Goal: Transaction & Acquisition: Book appointment/travel/reservation

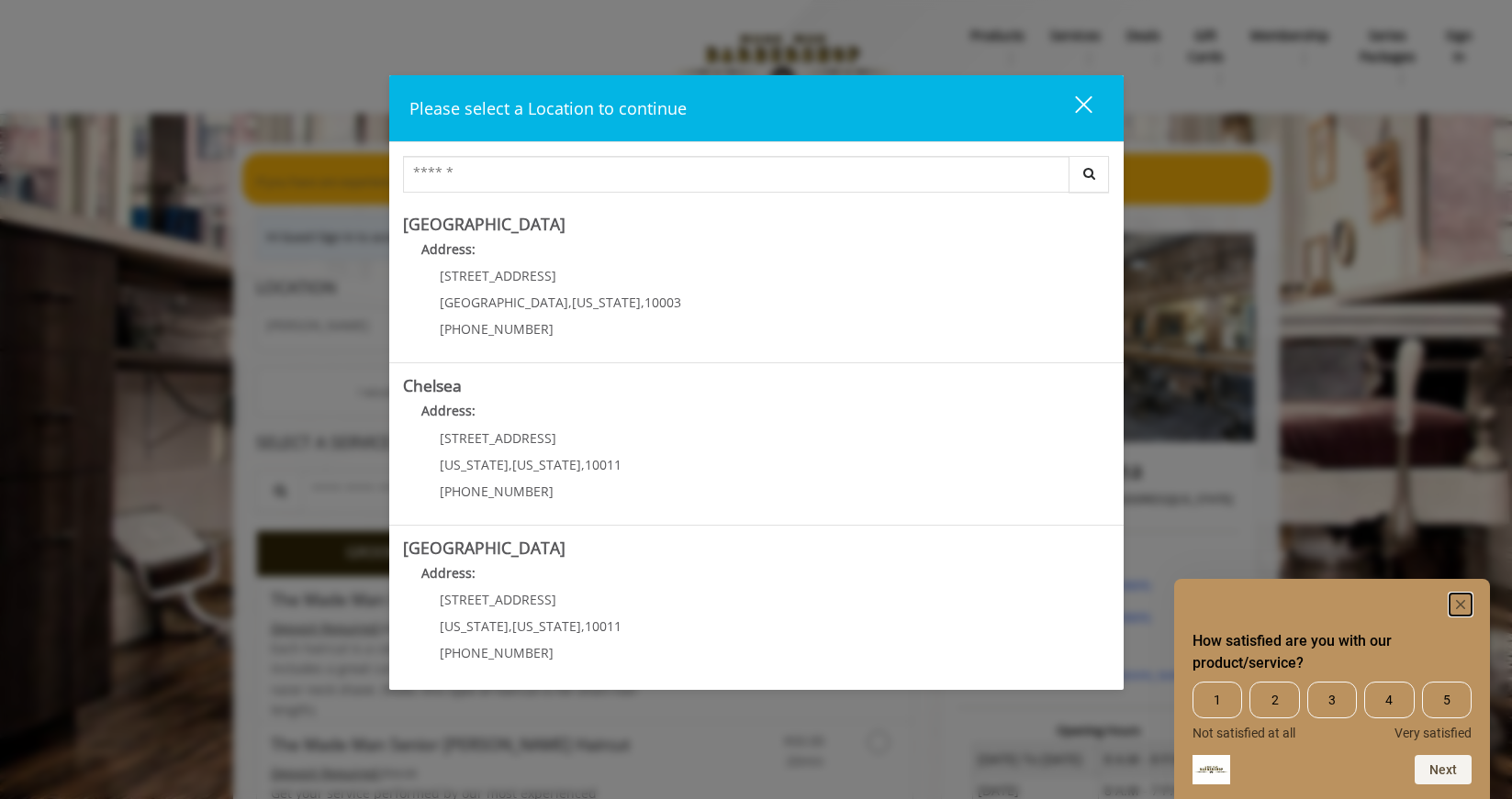
click at [1456, 595] on rect "Hide survey" at bounding box center [1461, 605] width 22 height 22
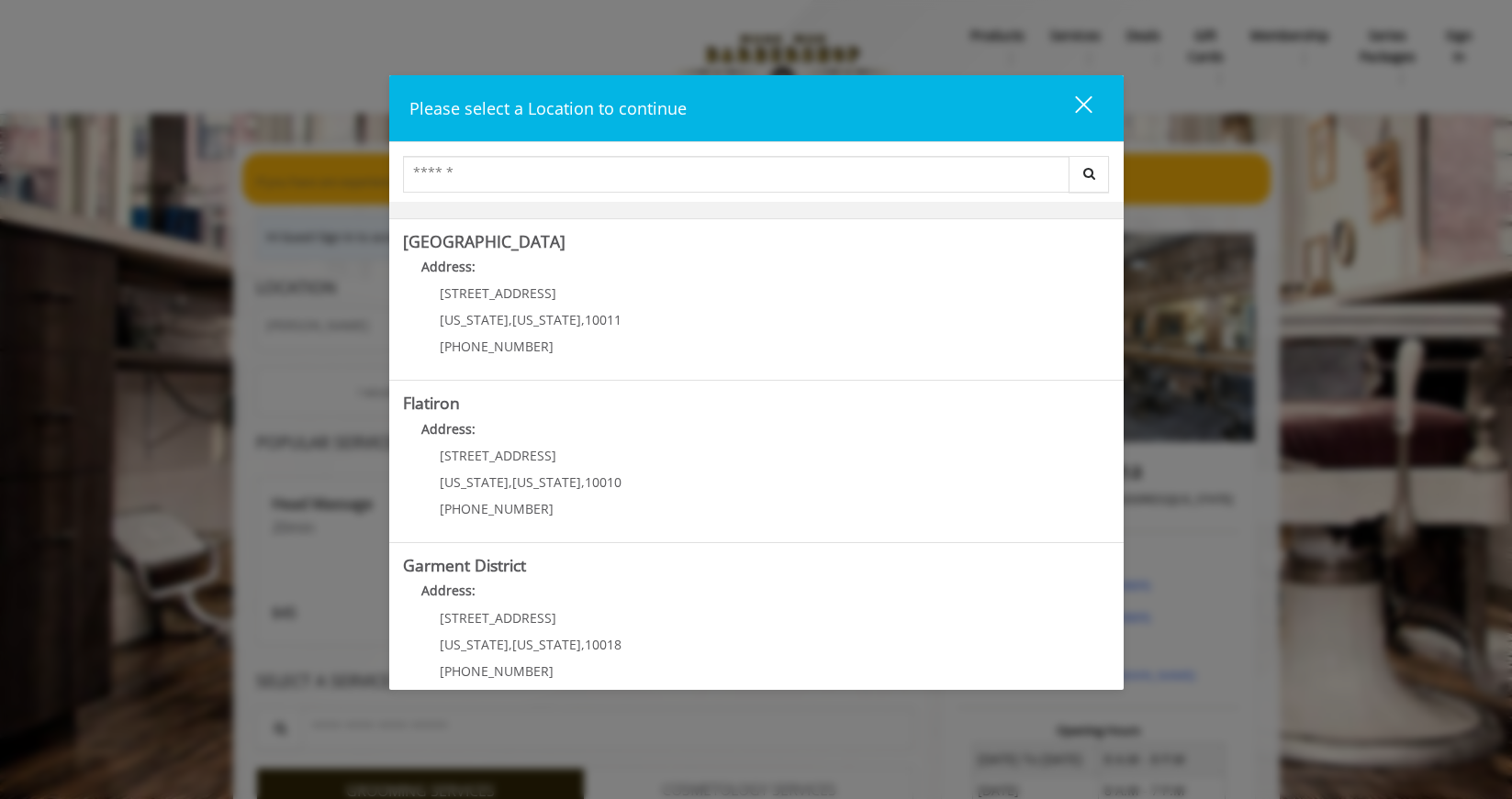
scroll to position [330, 0]
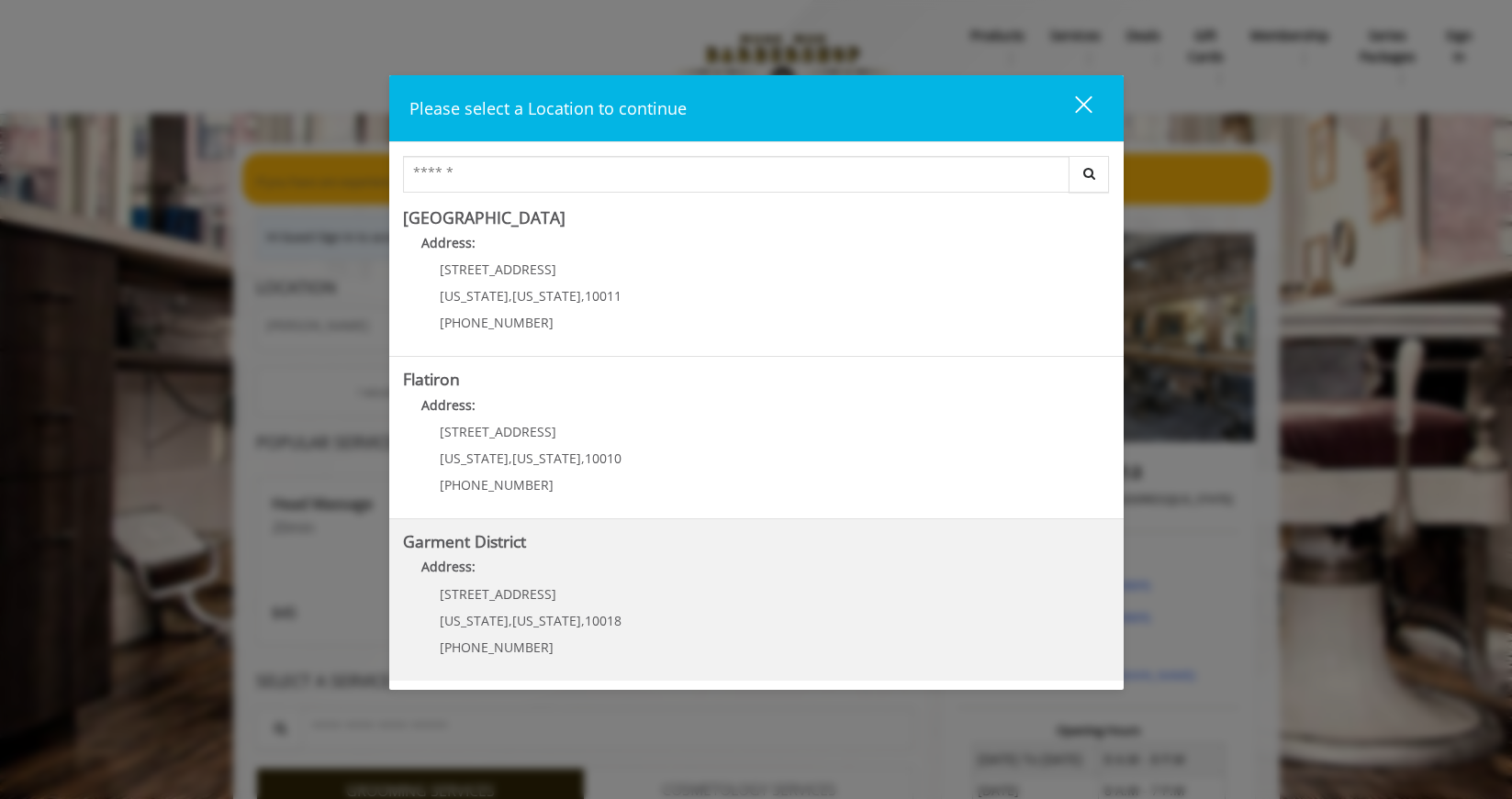
click at [542, 572] on District "Address:" at bounding box center [756, 571] width 707 height 30
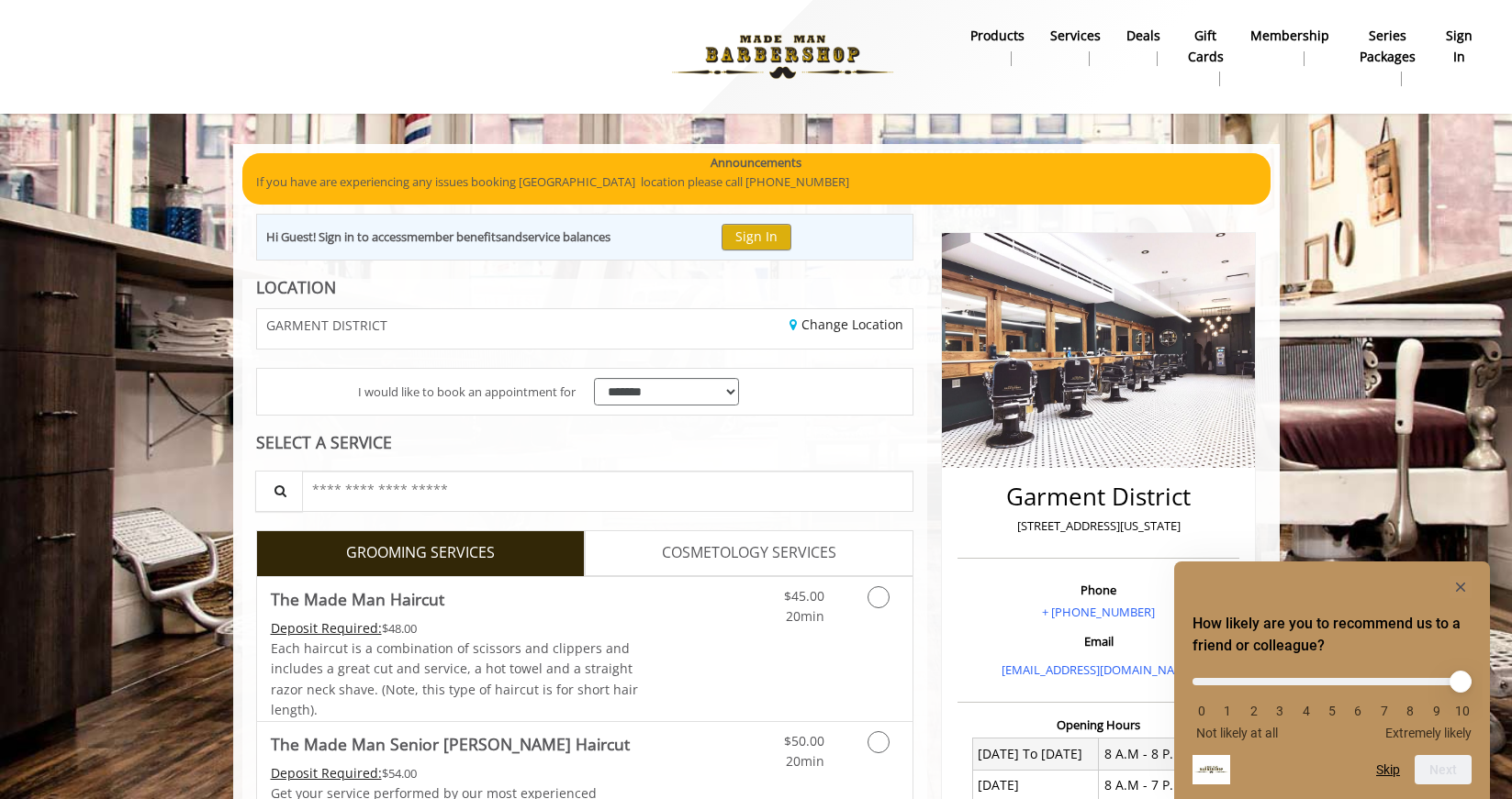
click at [1449, 581] on div at bounding box center [1332, 587] width 279 height 22
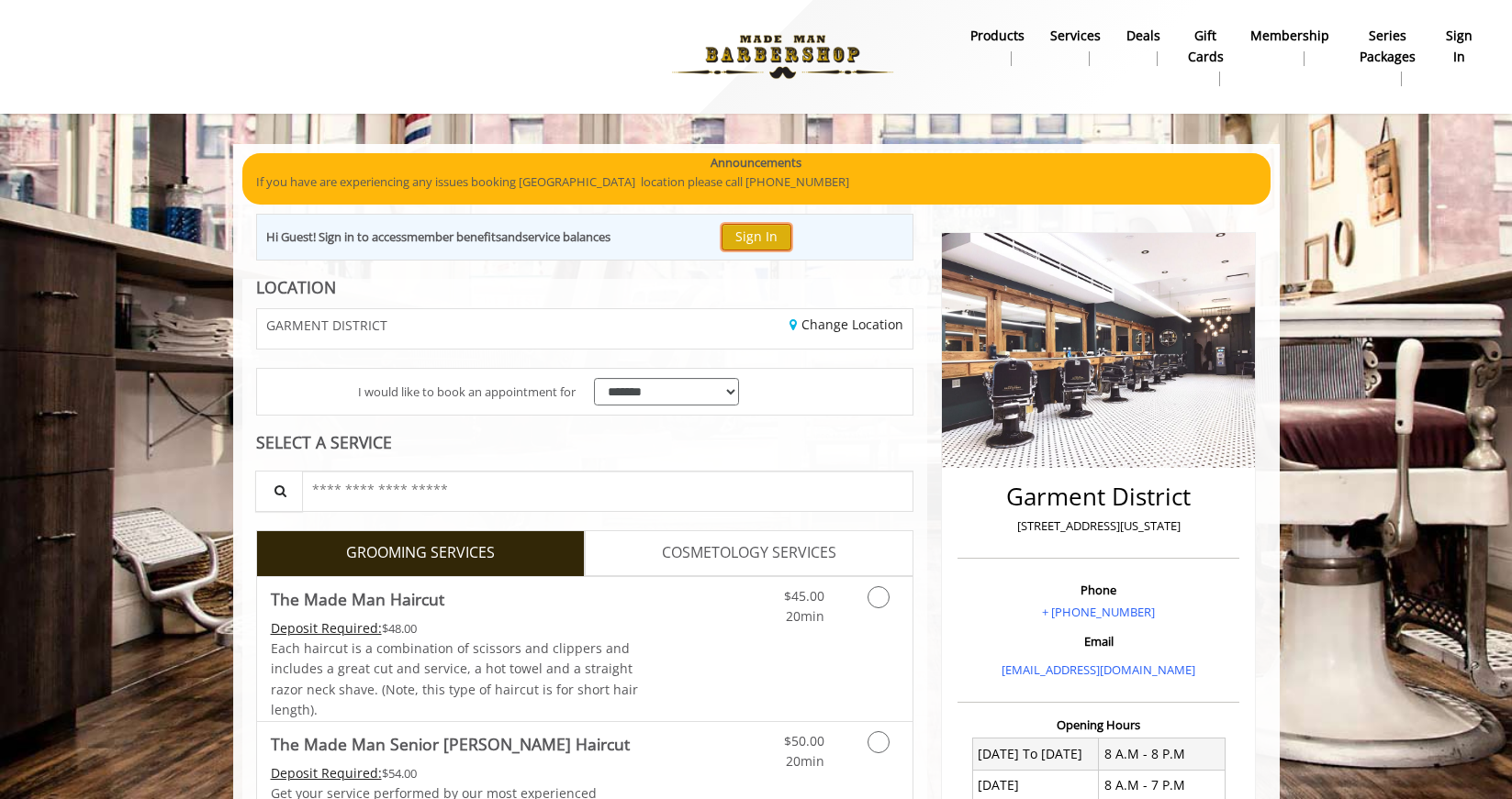
click at [757, 245] on button "Sign In" at bounding box center [756, 236] width 70 height 27
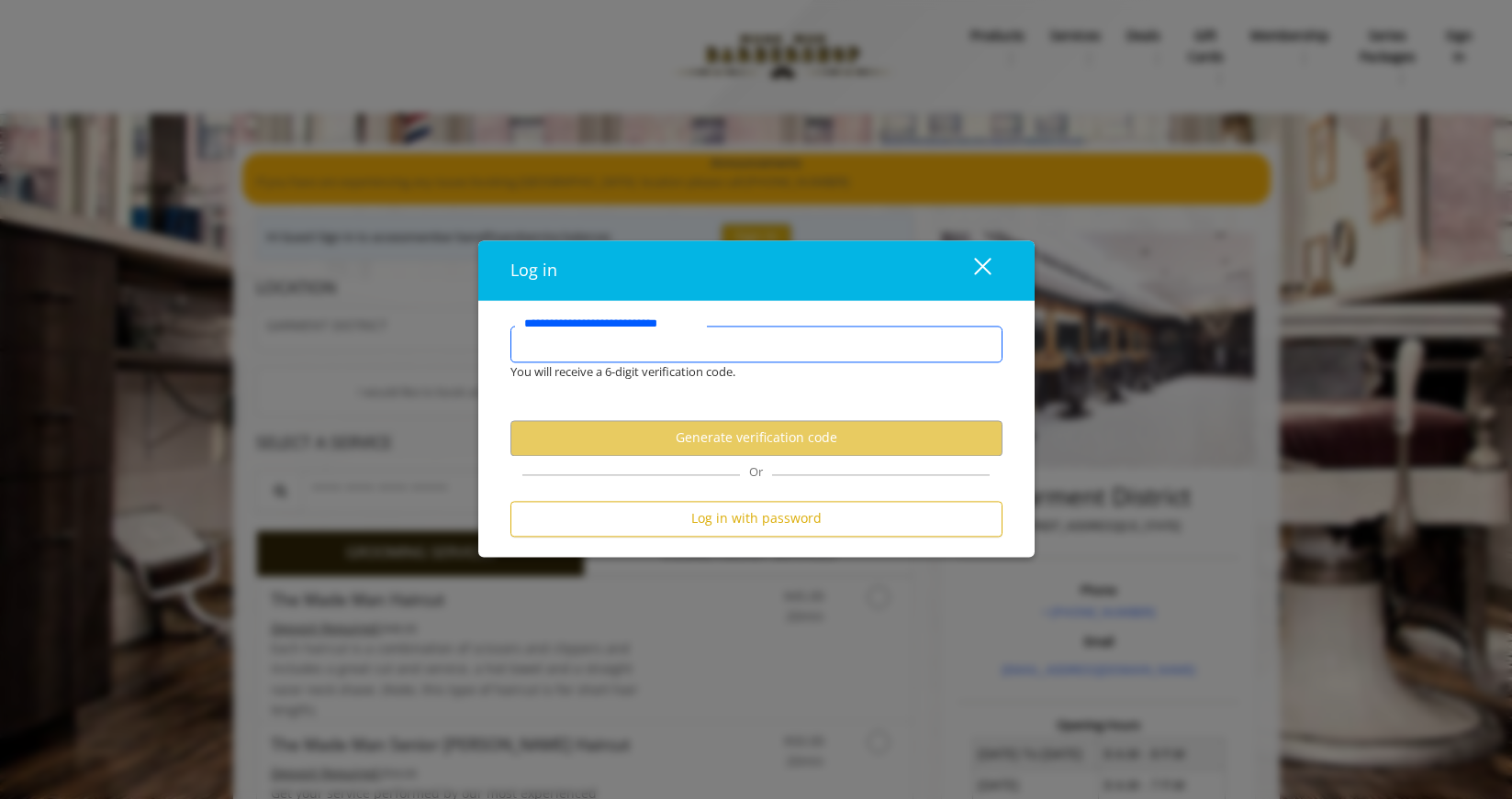
click at [618, 341] on input "**********" at bounding box center [756, 344] width 492 height 36
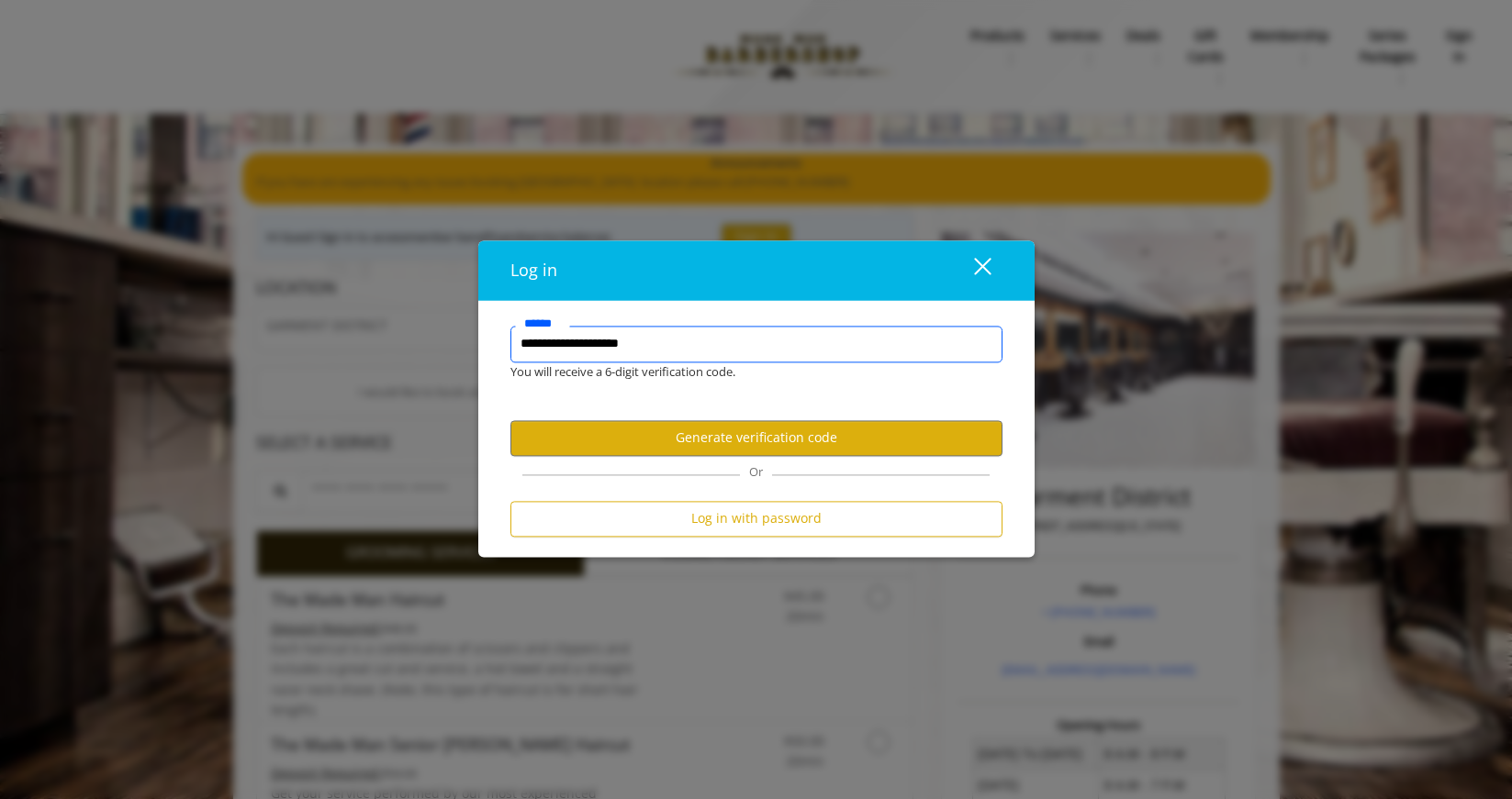
type input "**********"
click at [976, 260] on div "close dialog" at bounding box center [982, 267] width 18 height 18
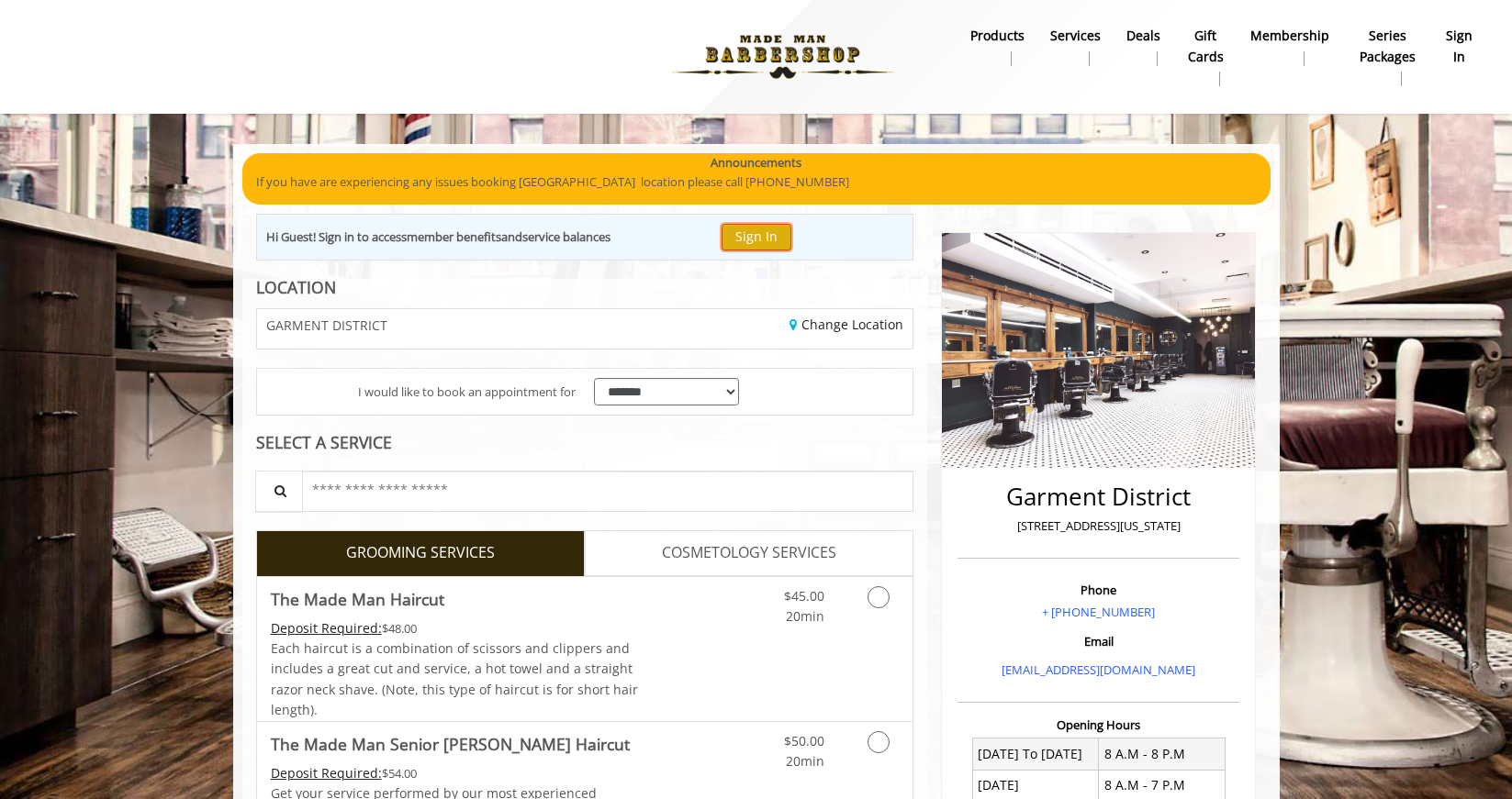
click at [752, 234] on button "Sign In" at bounding box center [756, 236] width 70 height 27
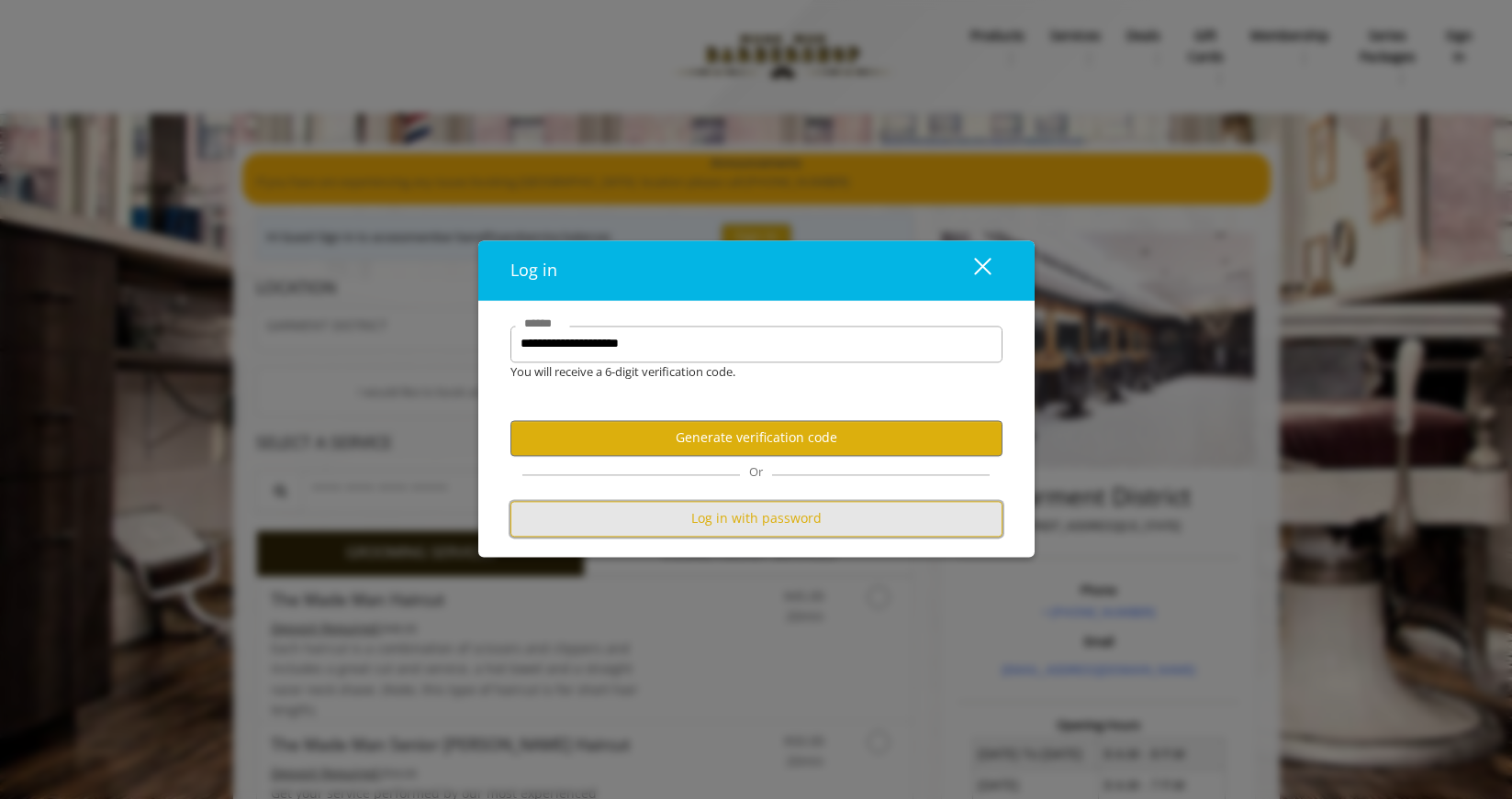
click at [717, 519] on button "Log in with password" at bounding box center [756, 519] width 492 height 35
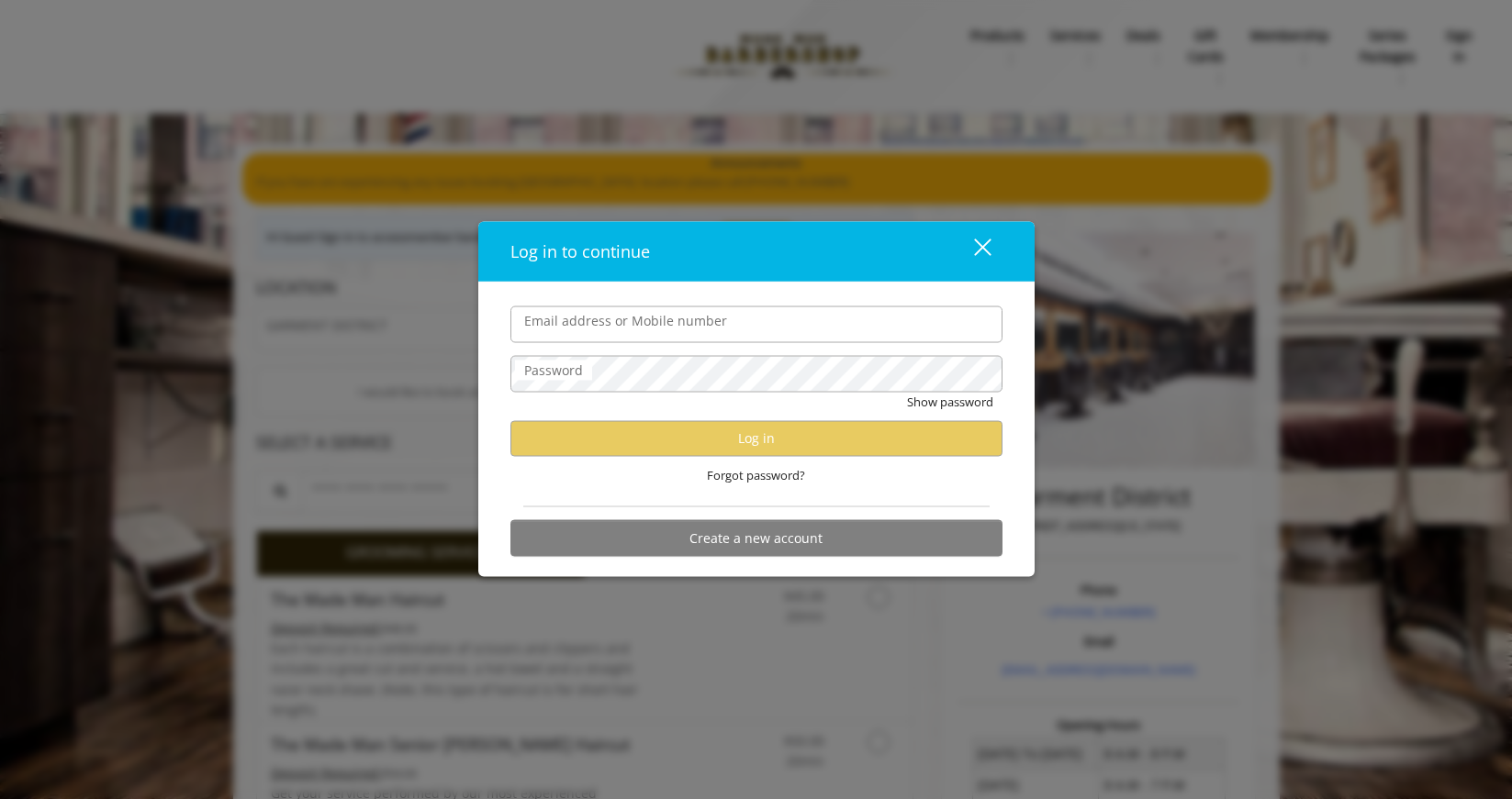
click at [609, 320] on input "Email address or Mobile number" at bounding box center [756, 323] width 492 height 36
type input "**********"
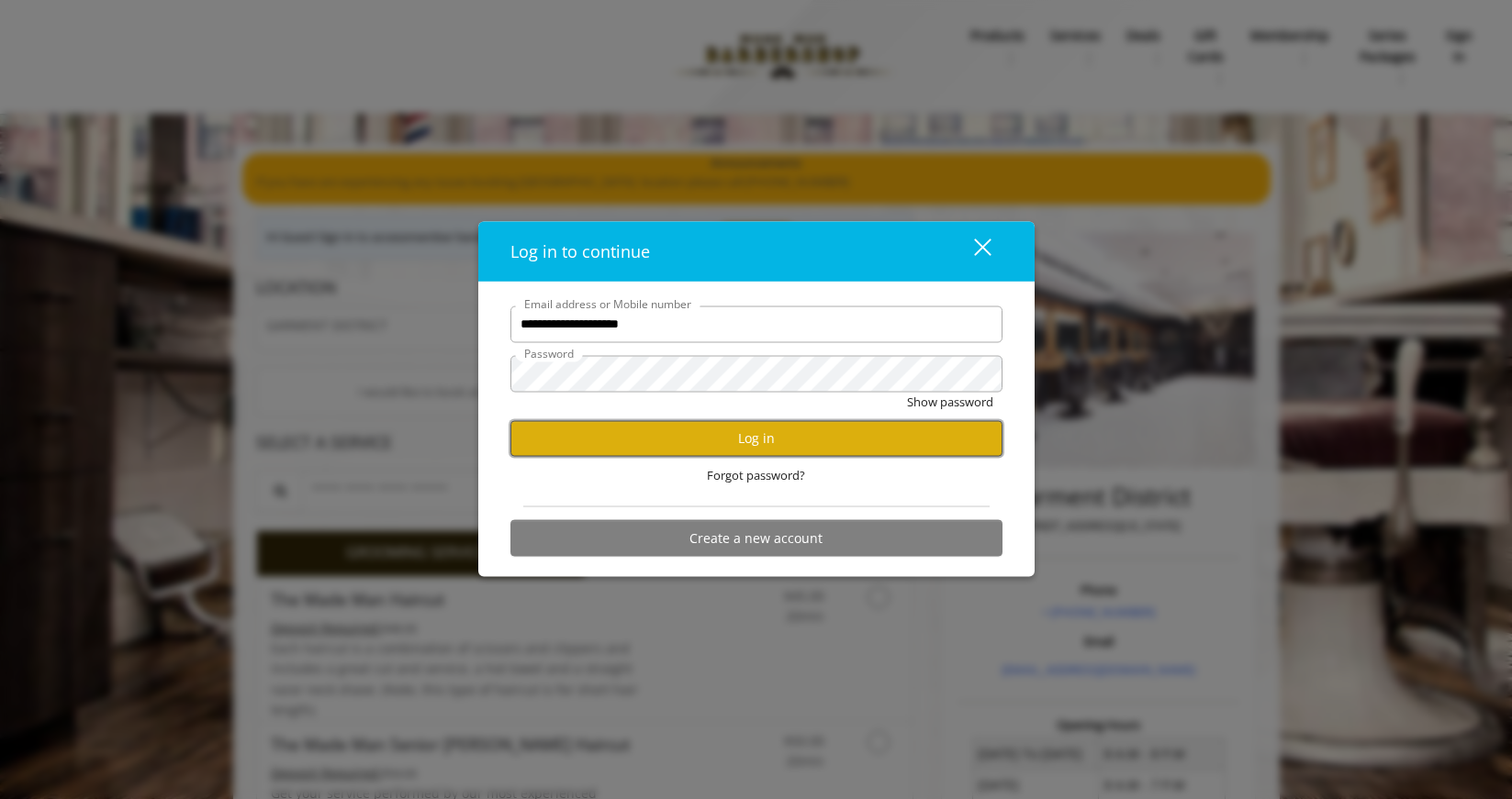
click at [770, 435] on button "Log in" at bounding box center [756, 438] width 492 height 35
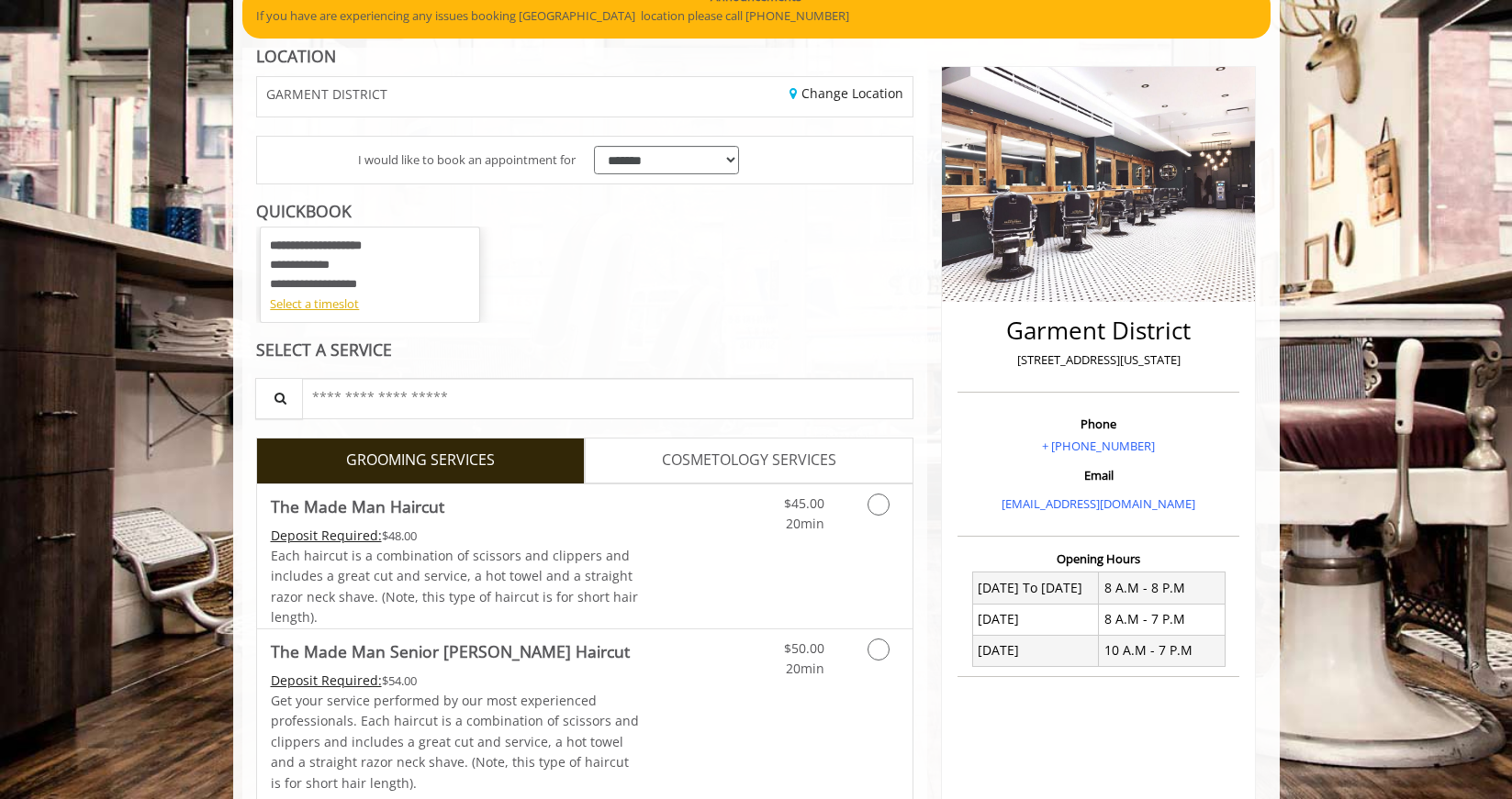
scroll to position [183, 0]
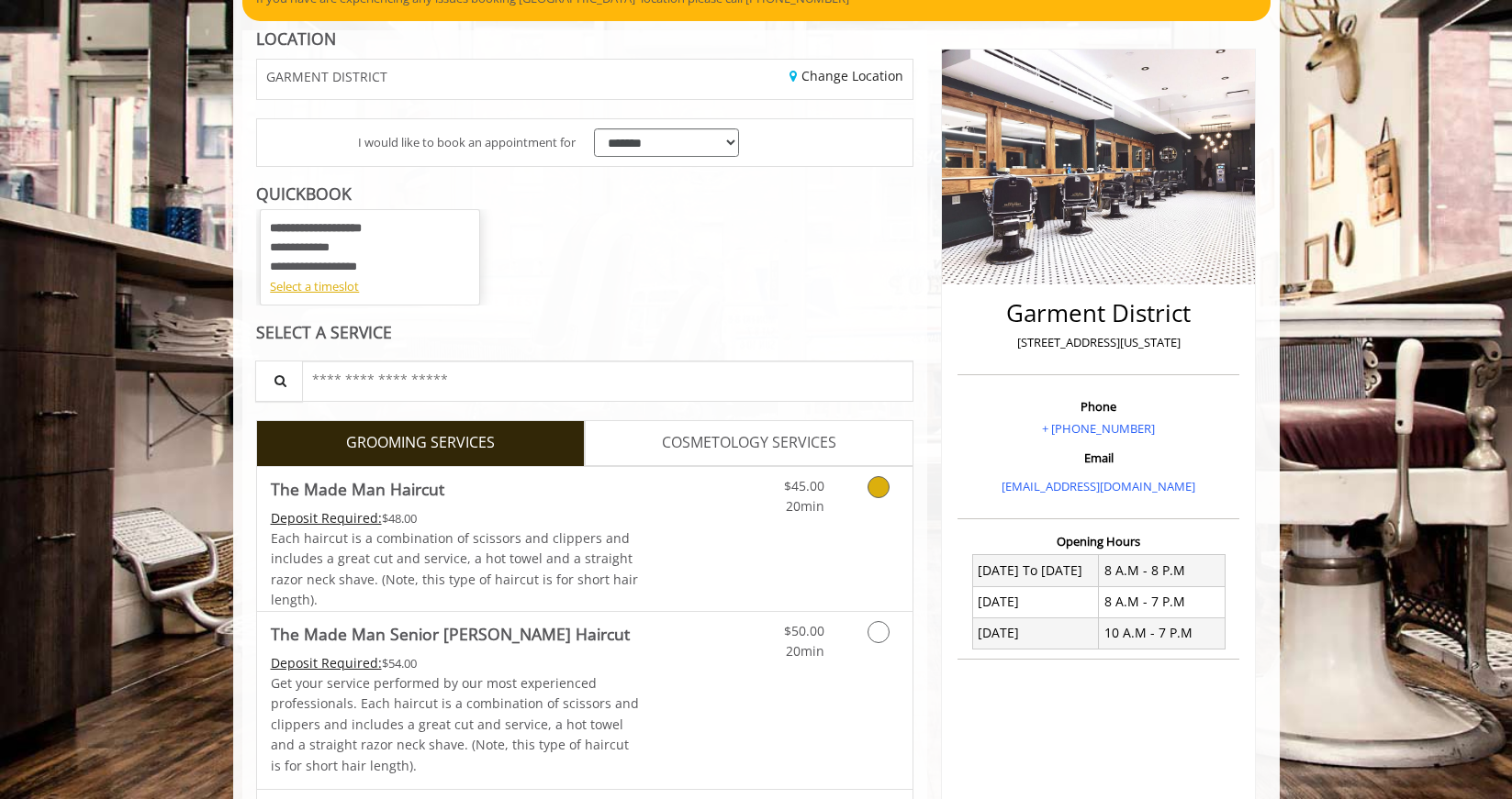
click at [878, 488] on icon "Grooming services" at bounding box center [878, 487] width 22 height 22
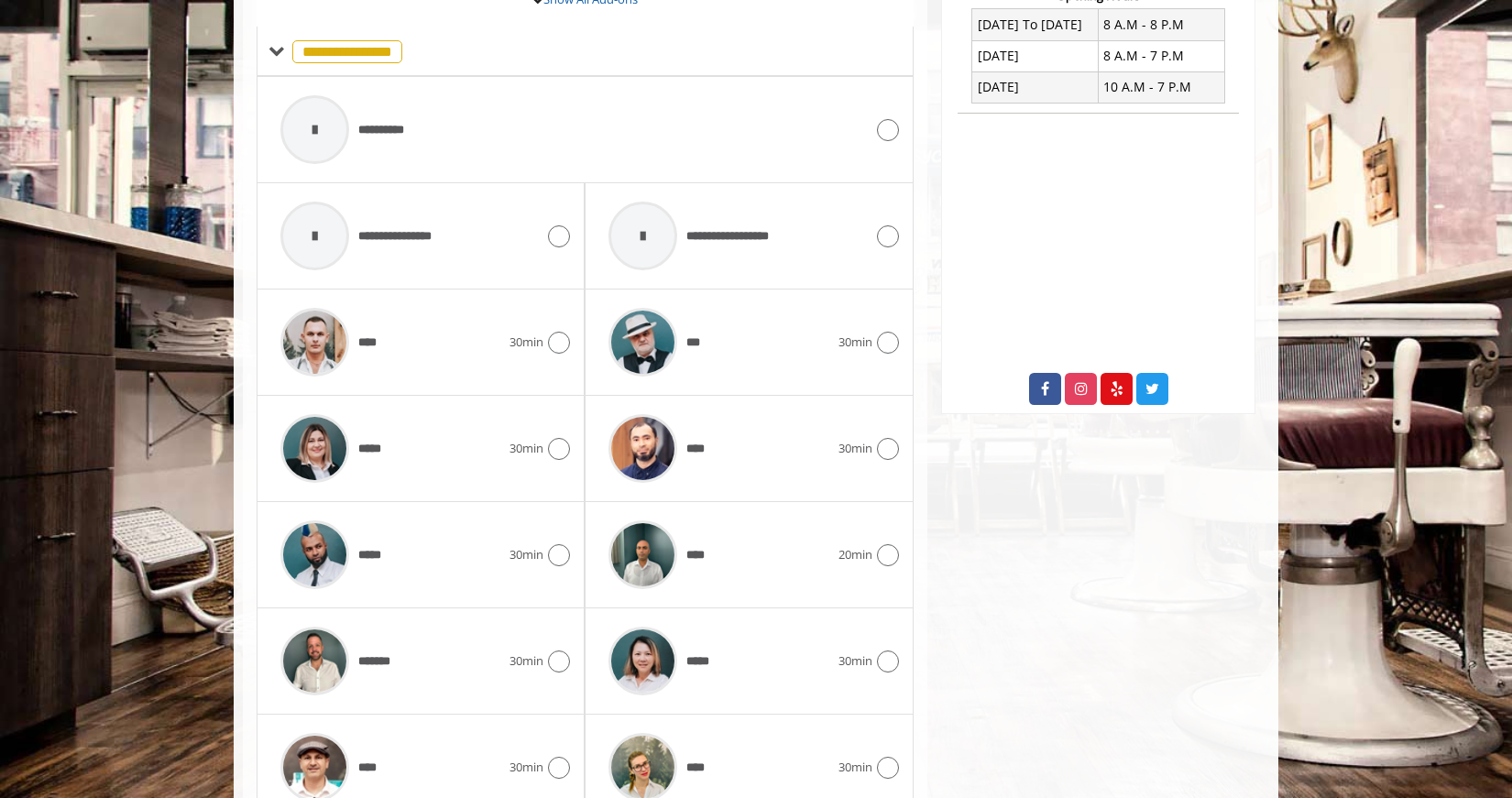
scroll to position [816, 0]
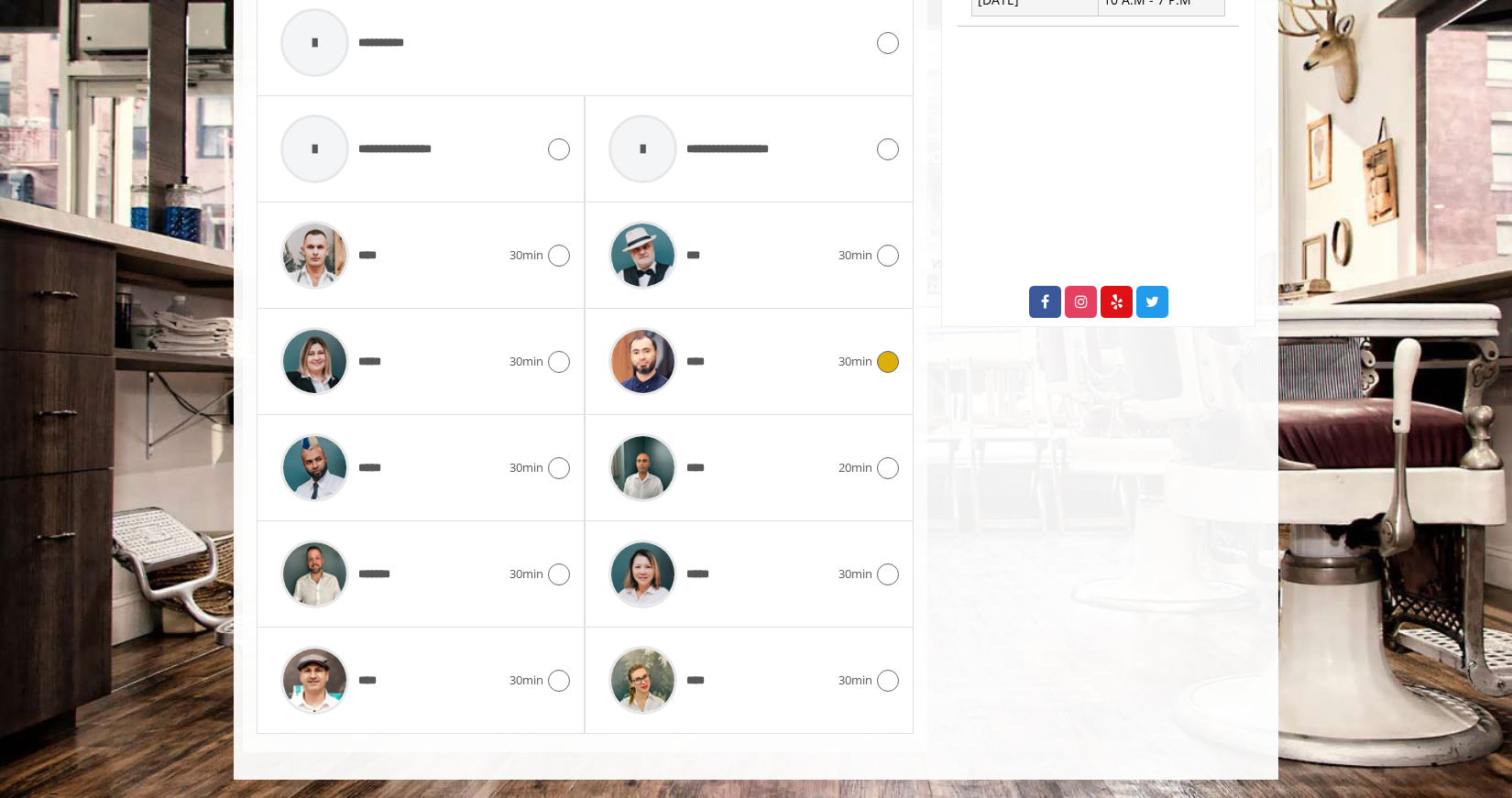
click at [834, 359] on div "****" at bounding box center [718, 361] width 238 height 87
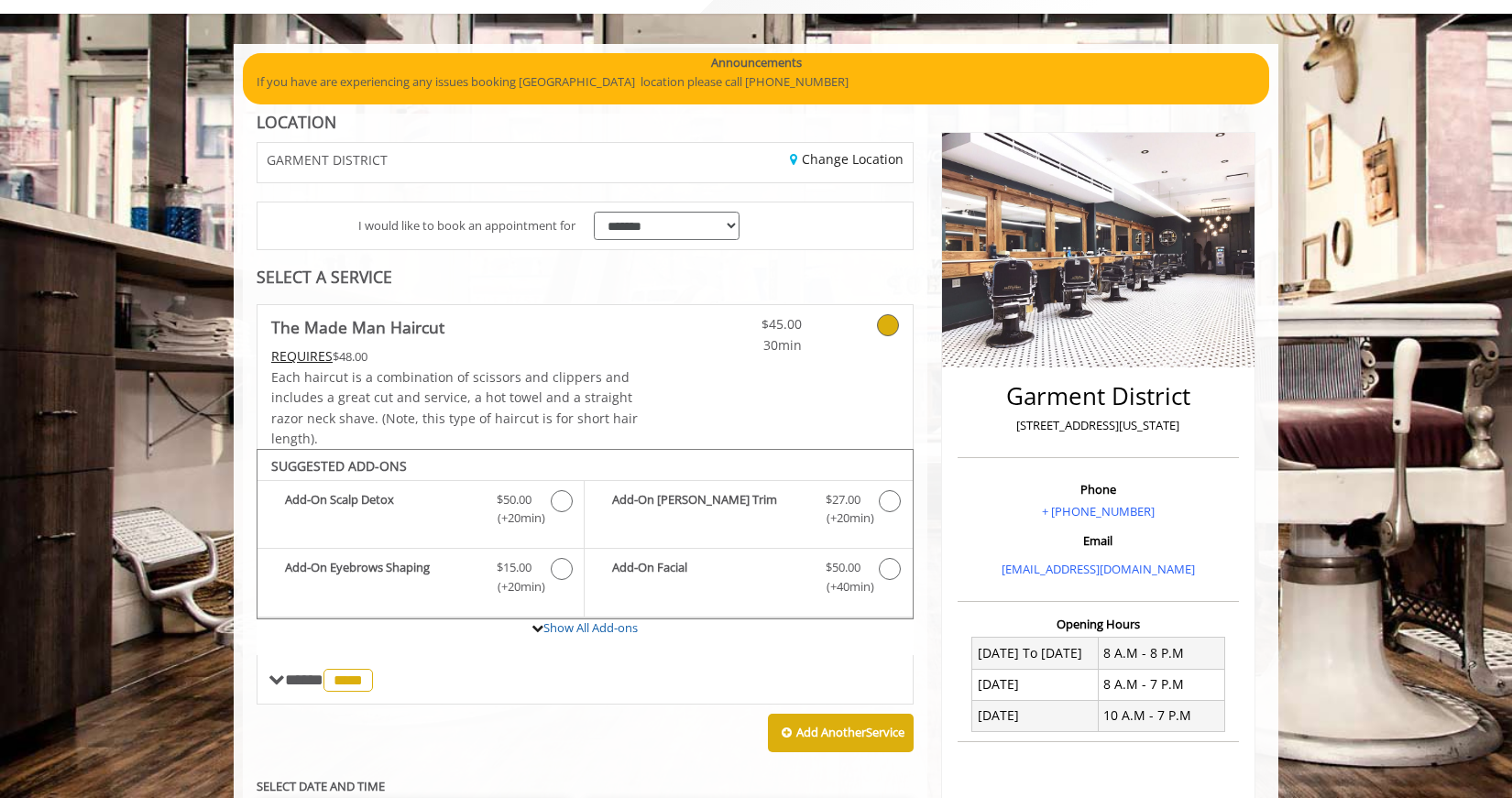
scroll to position [32, 0]
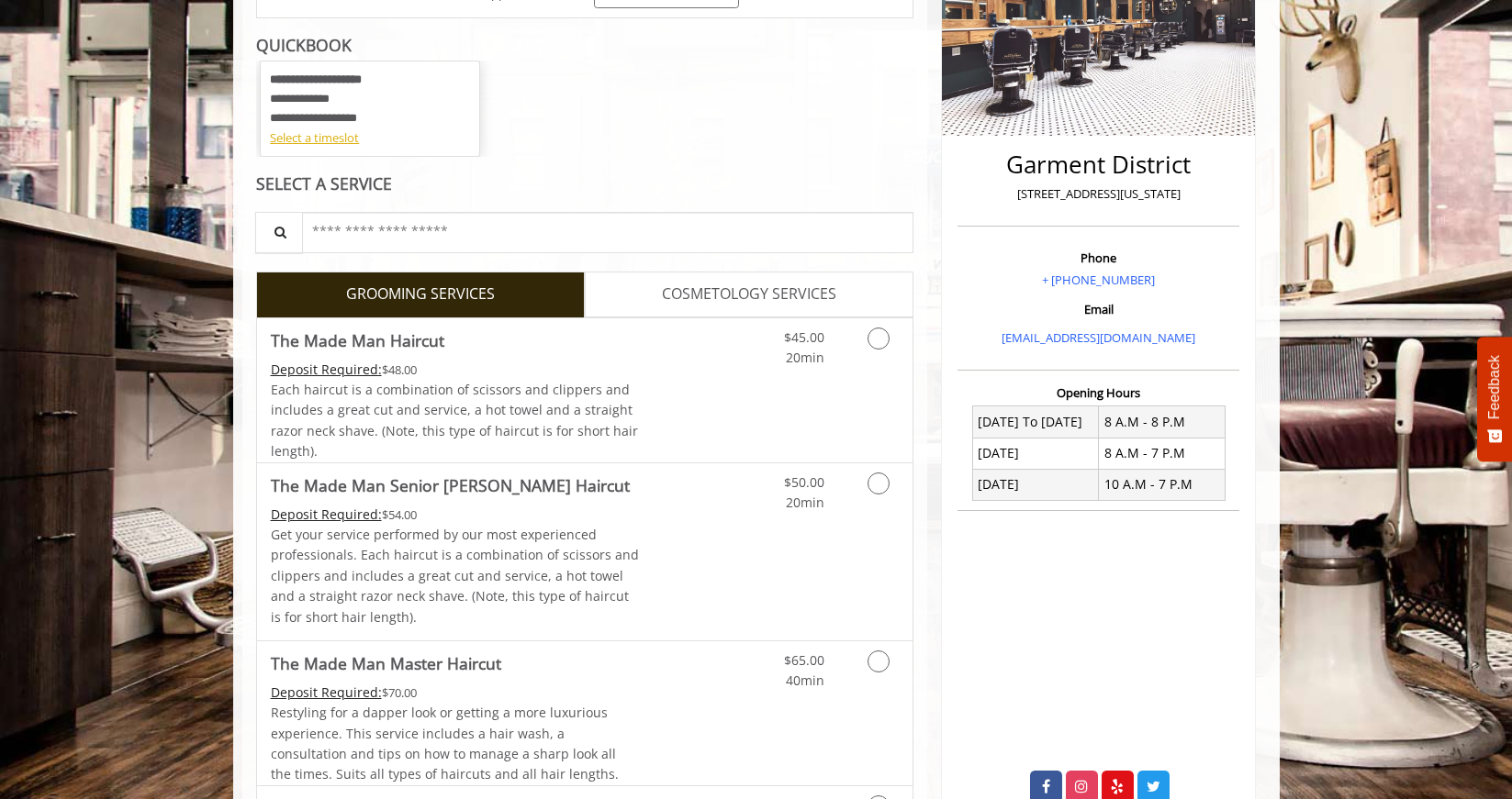
scroll to position [399, 0]
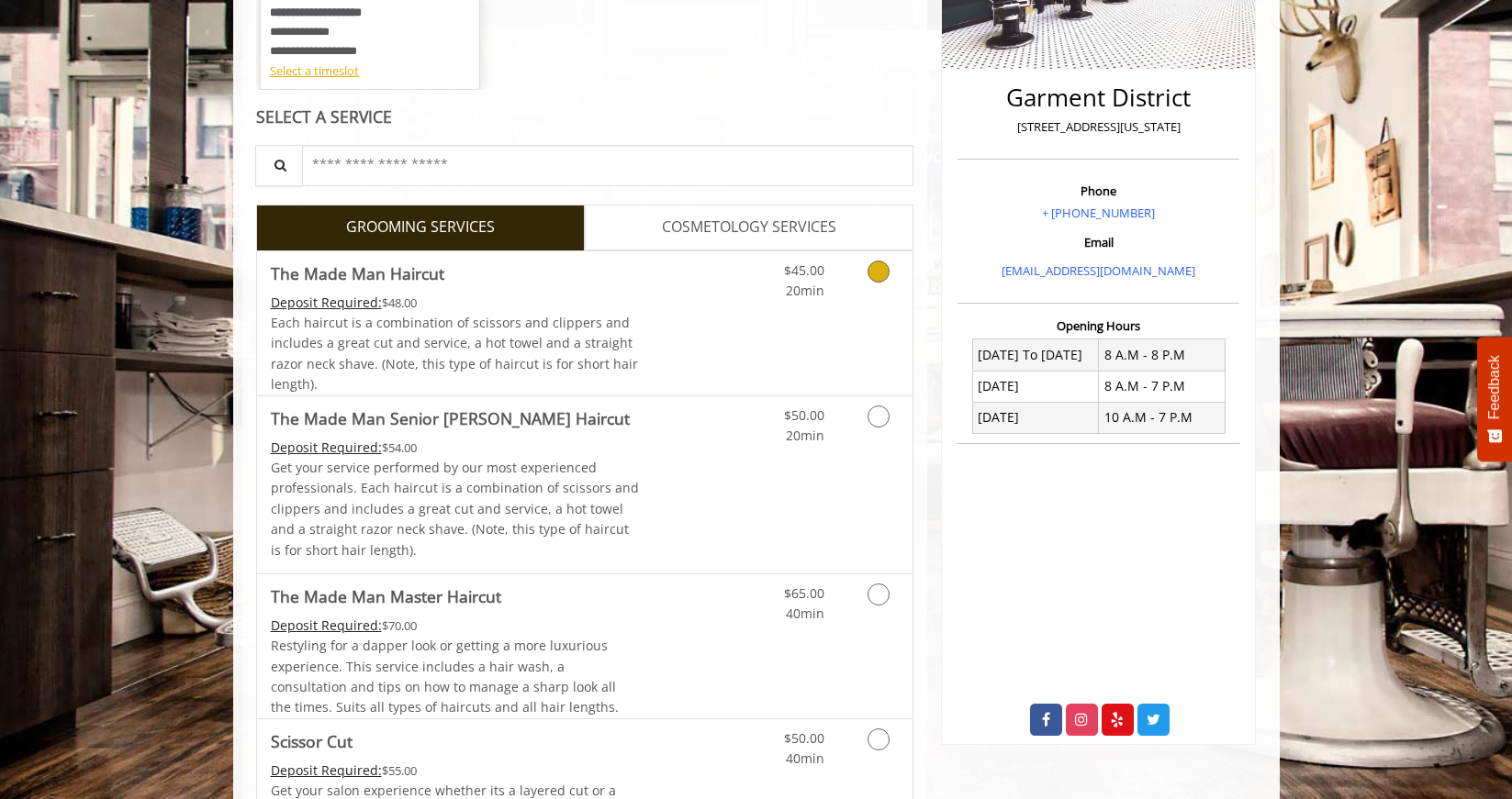
click at [879, 277] on icon "Grooming services" at bounding box center [878, 272] width 22 height 22
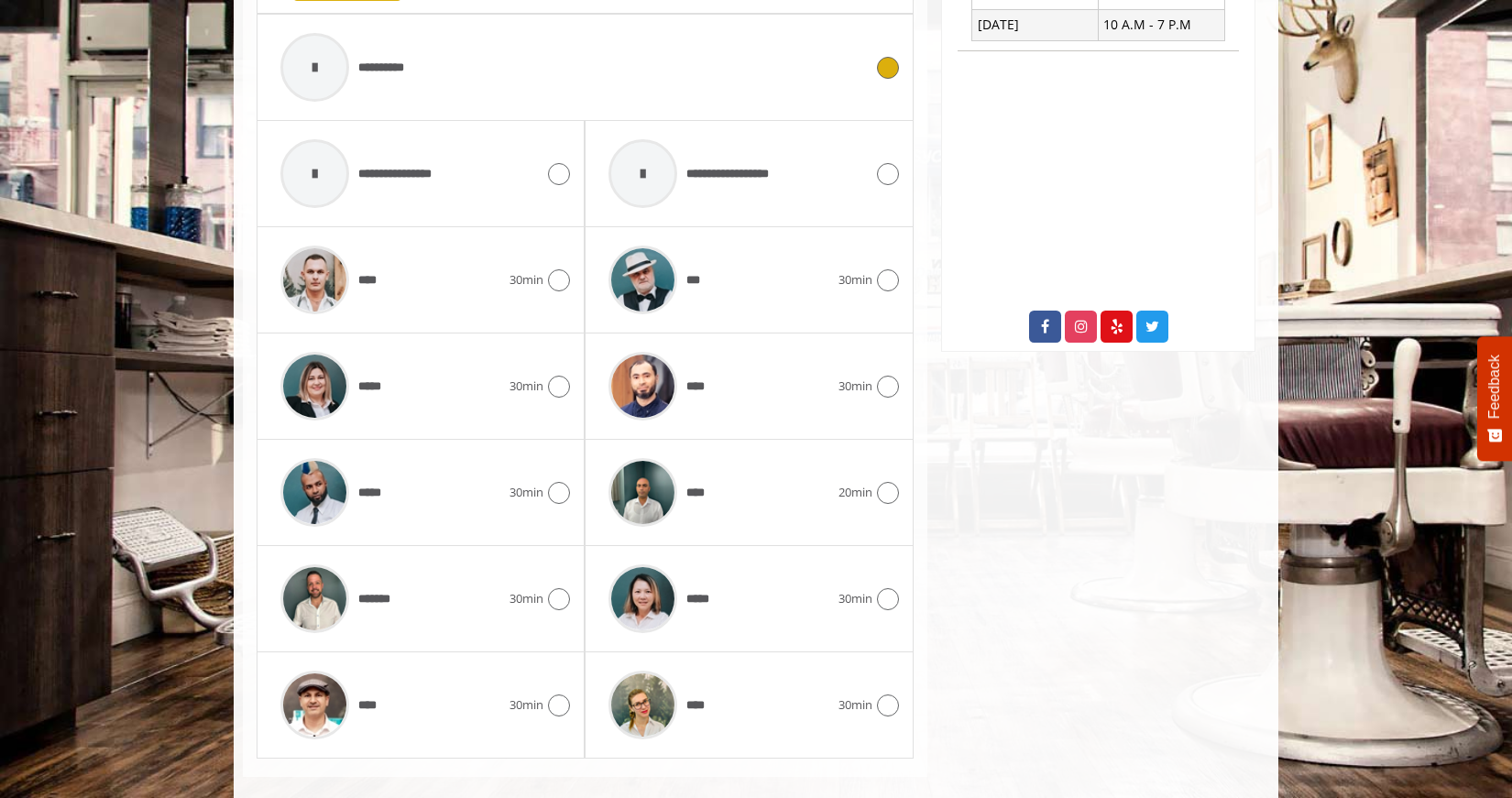
scroll to position [816, 0]
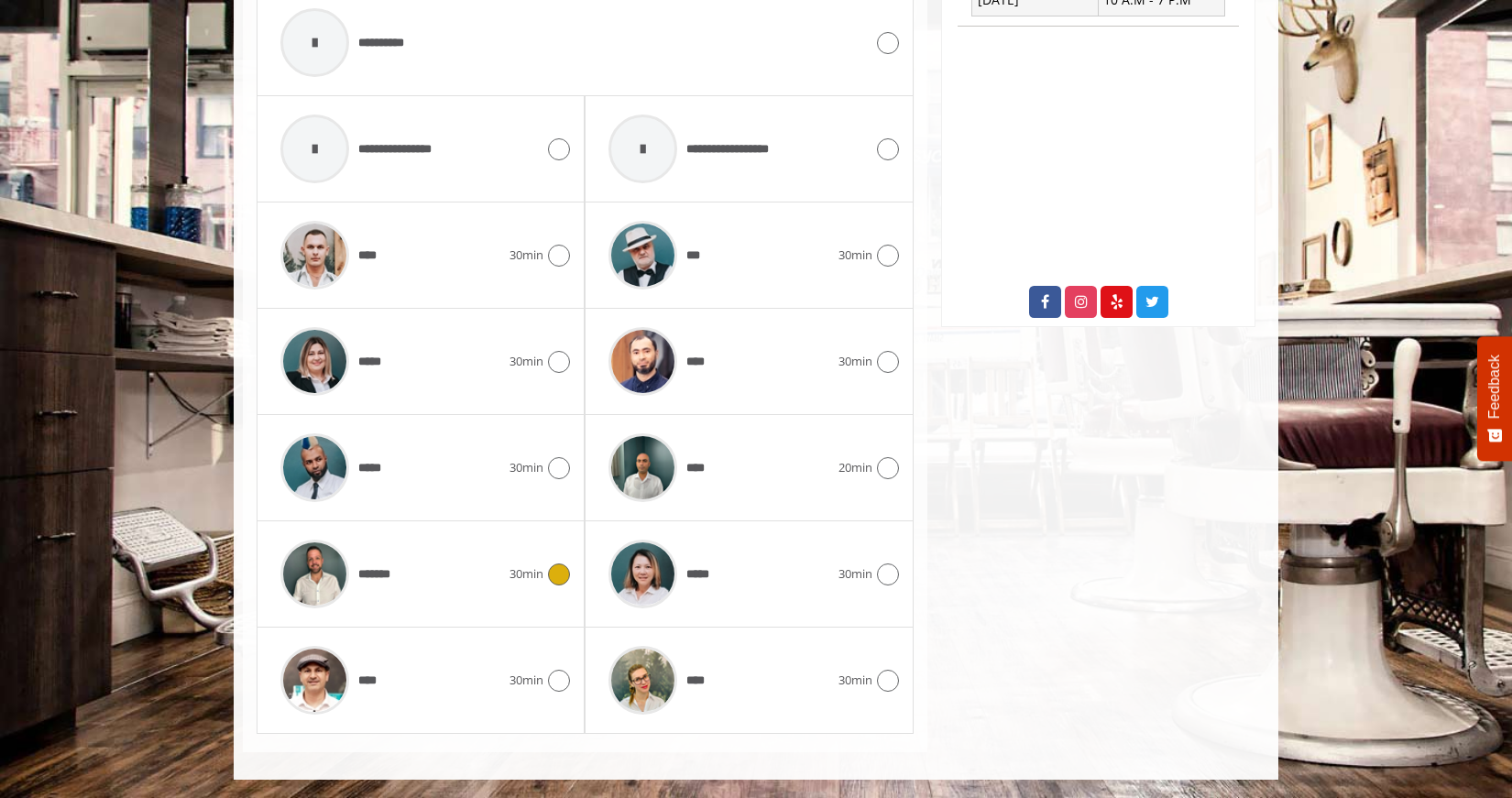
click at [383, 564] on span "*******" at bounding box center [338, 574] width 134 height 87
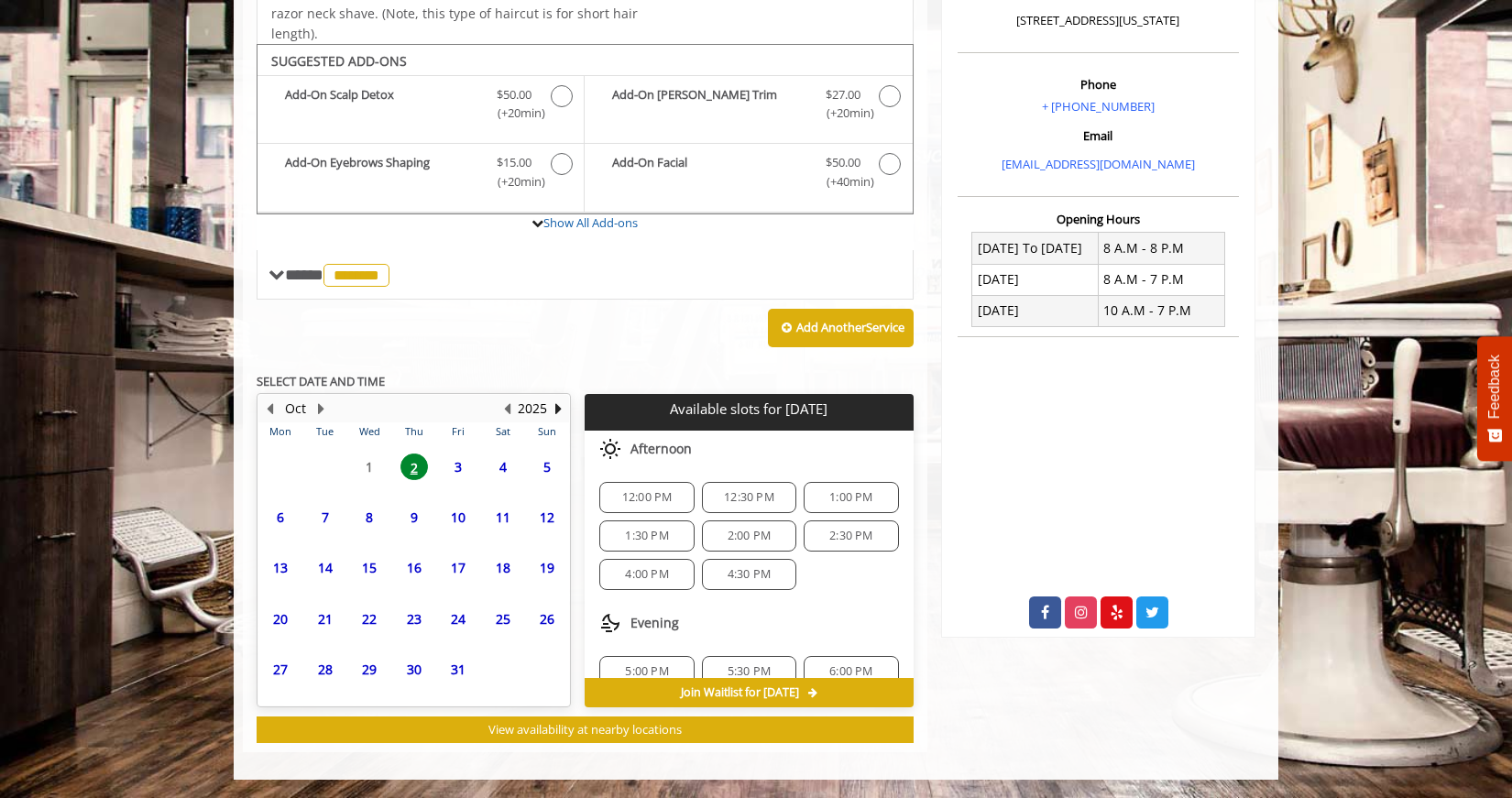
scroll to position [505, 0]
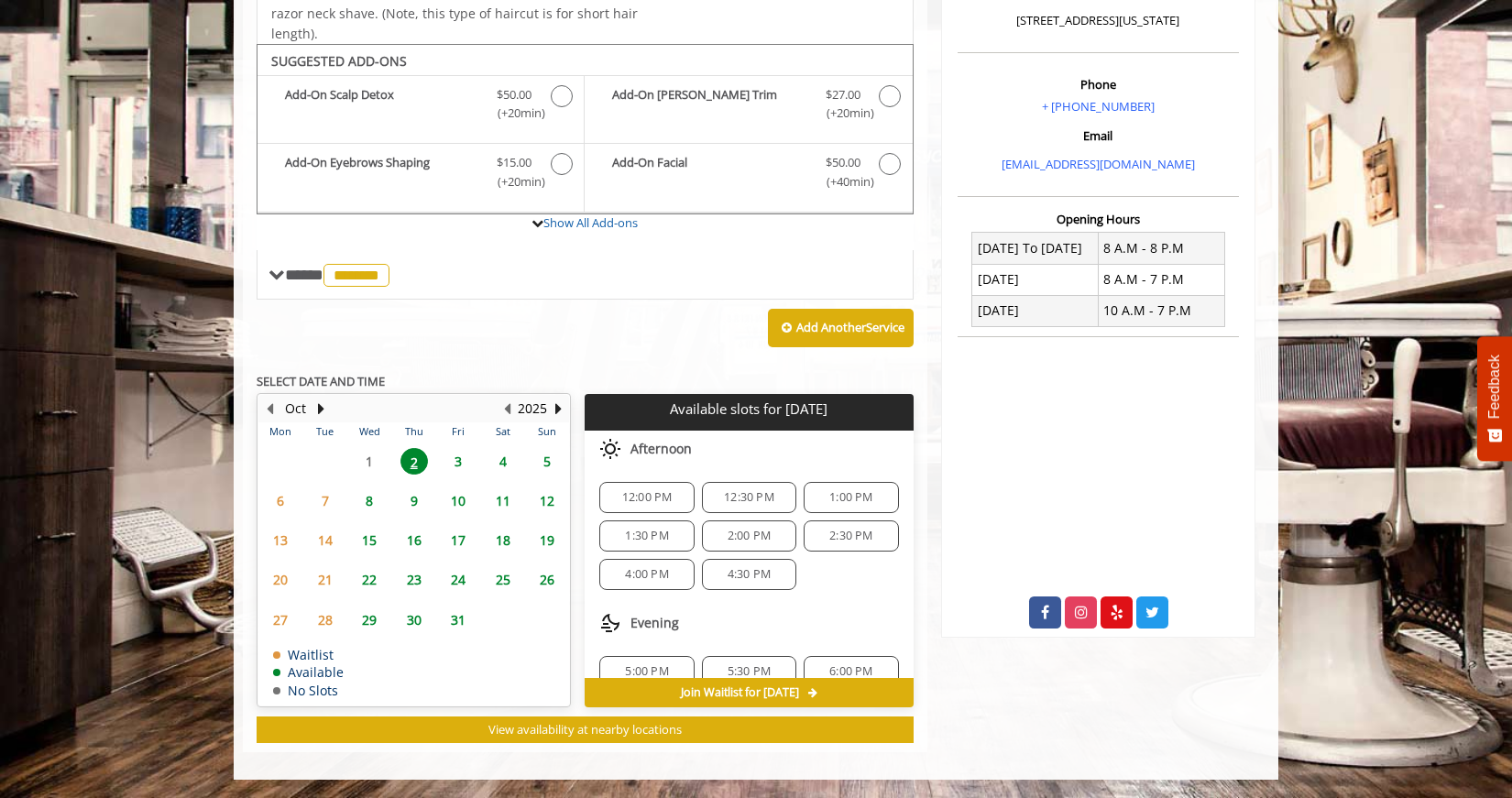
click at [762, 529] on span "2:00 PM" at bounding box center [750, 535] width 43 height 15
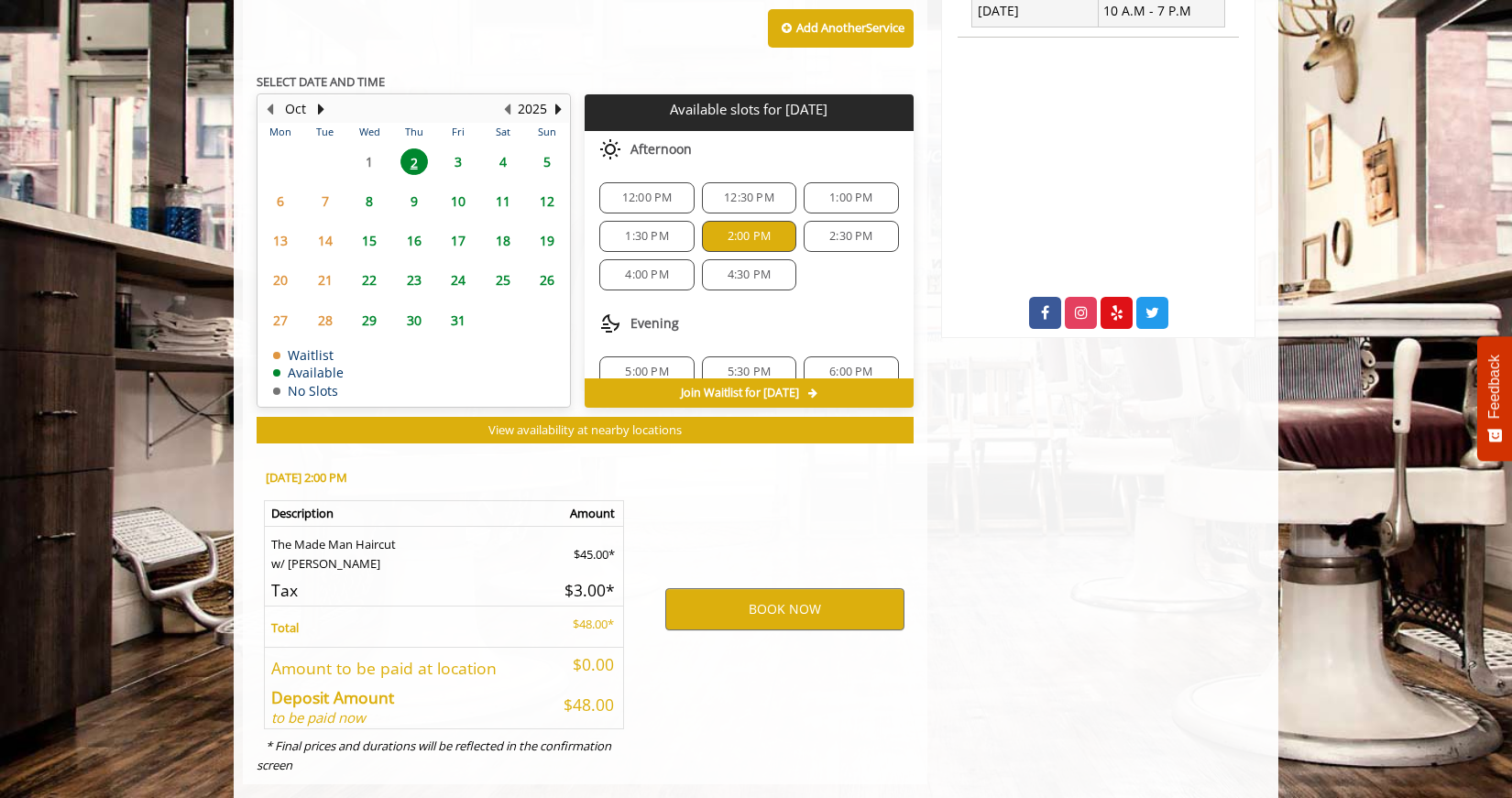
scroll to position [836, 0]
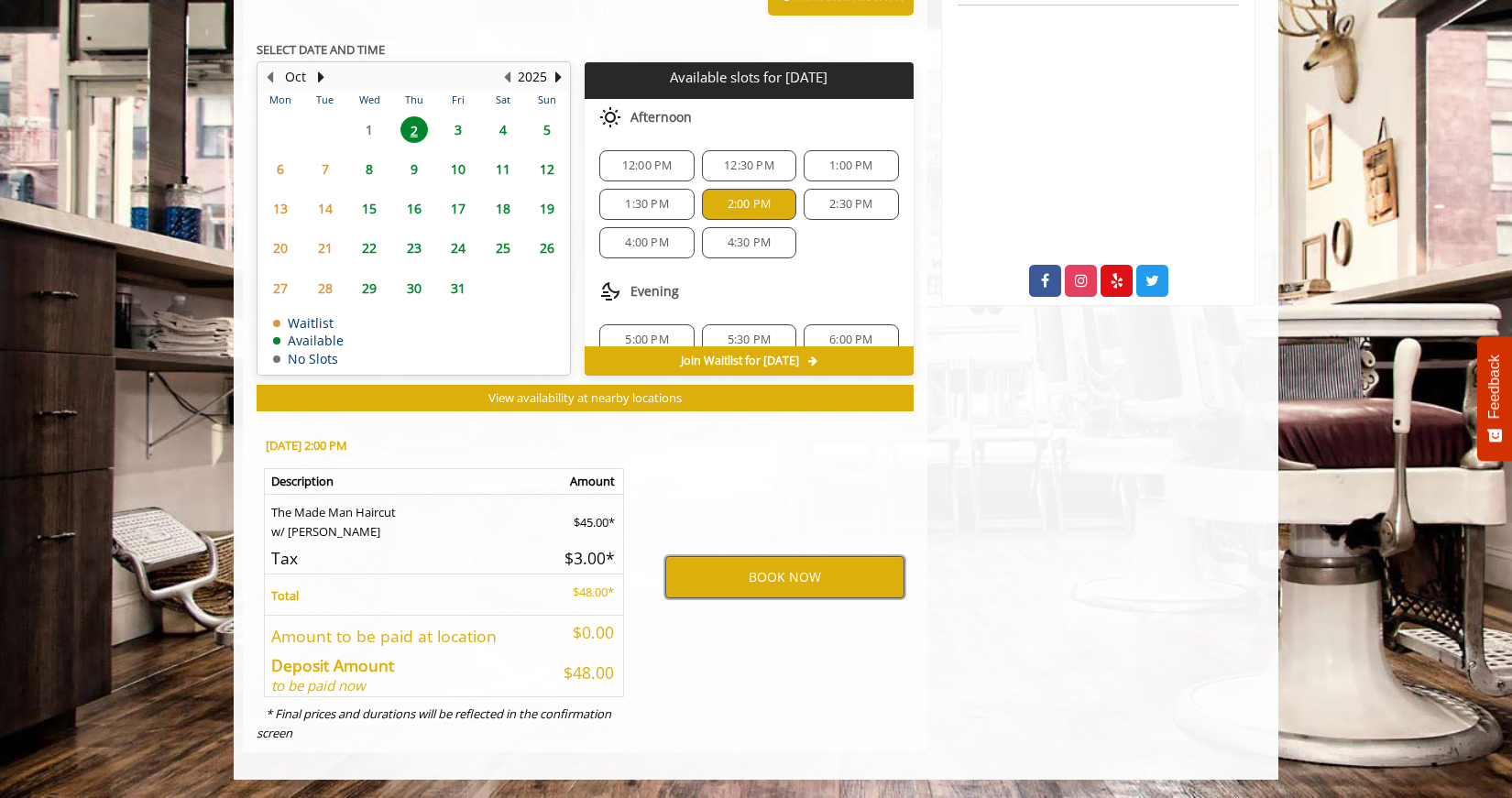
click at [776, 568] on button "BOOK NOW" at bounding box center [784, 577] width 239 height 42
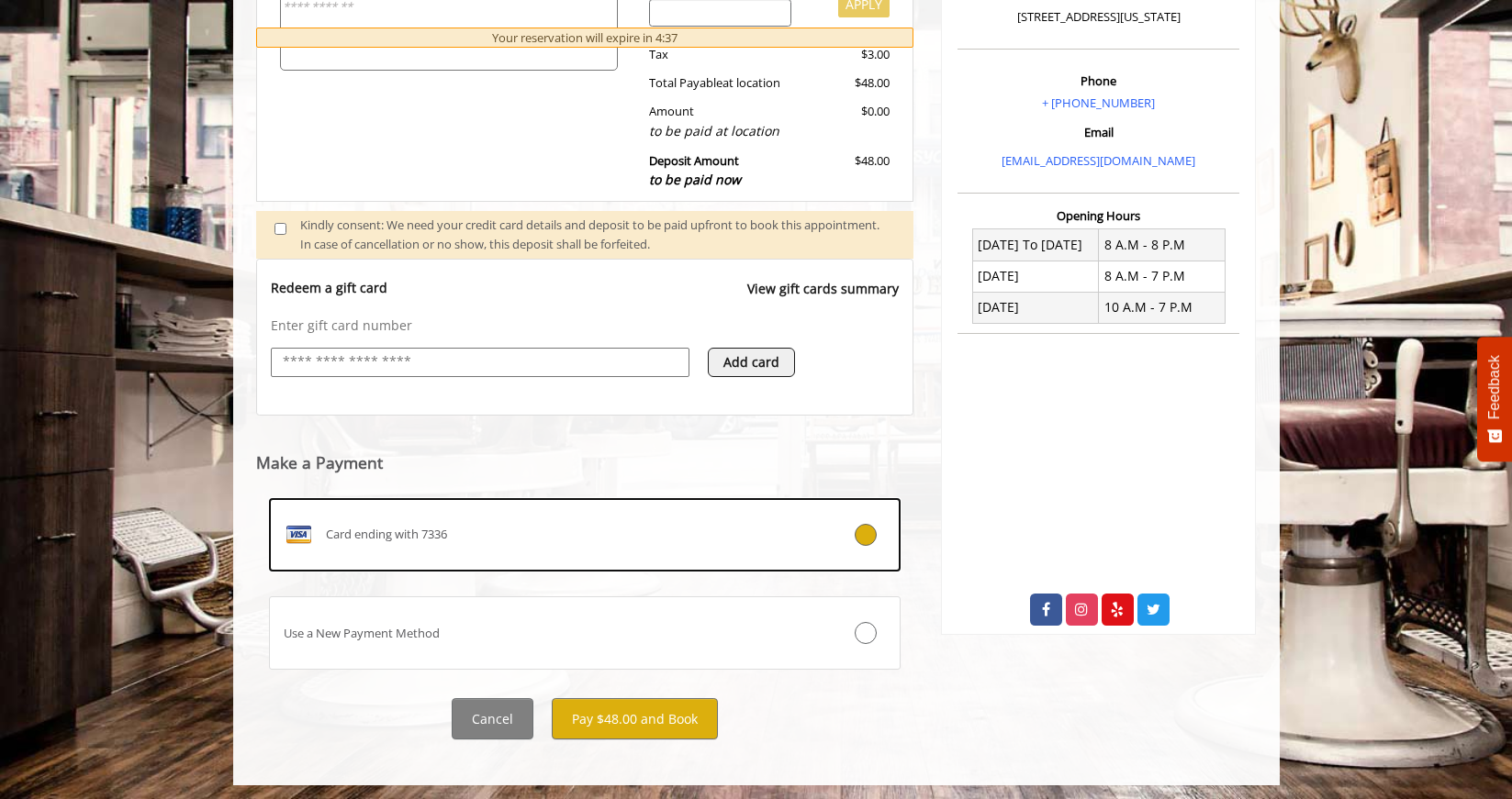
scroll to position [514, 0]
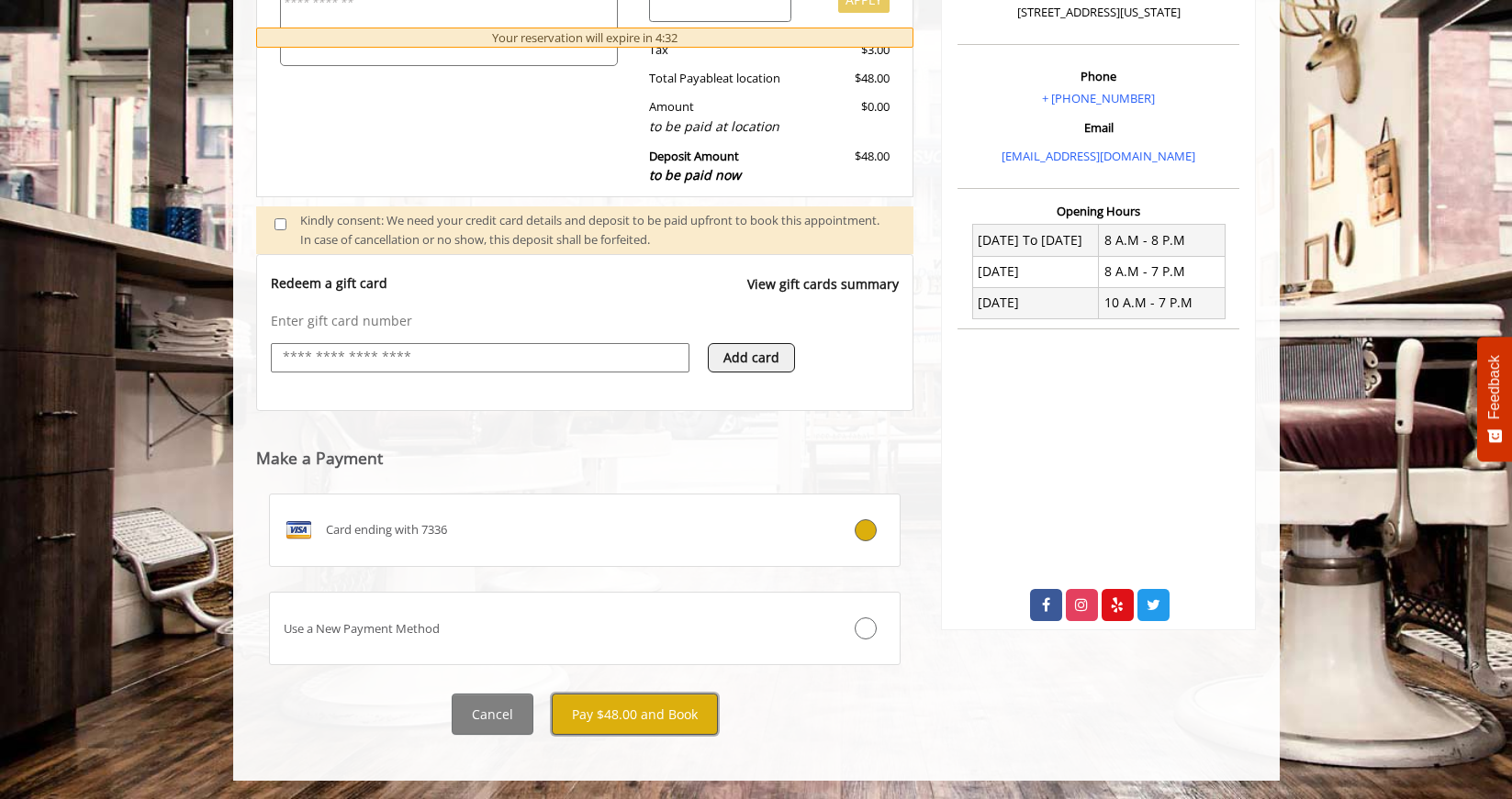
click at [629, 719] on button "Pay $48.00 and Book" at bounding box center [635, 714] width 167 height 41
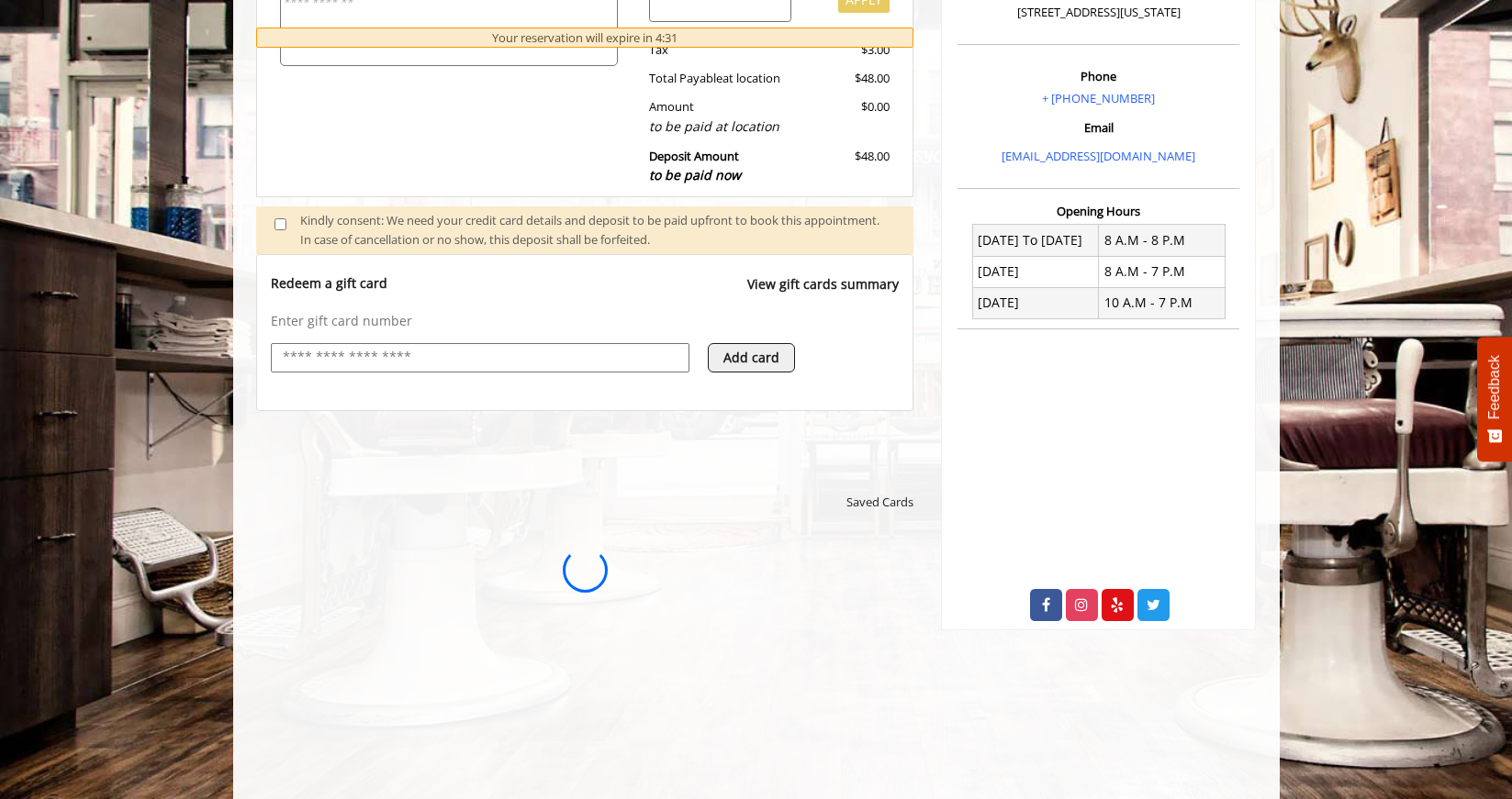
scroll to position [0, 0]
